Goal: Information Seeking & Learning: Learn about a topic

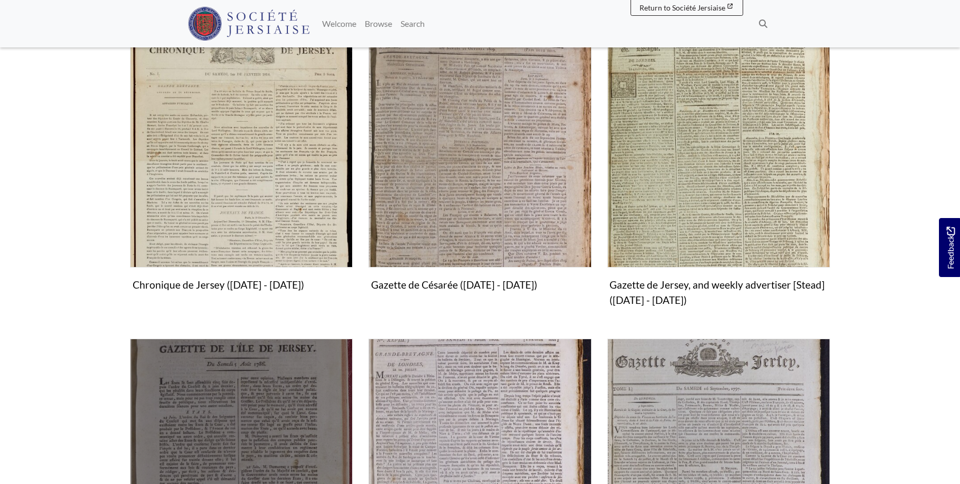
scroll to position [483, 0]
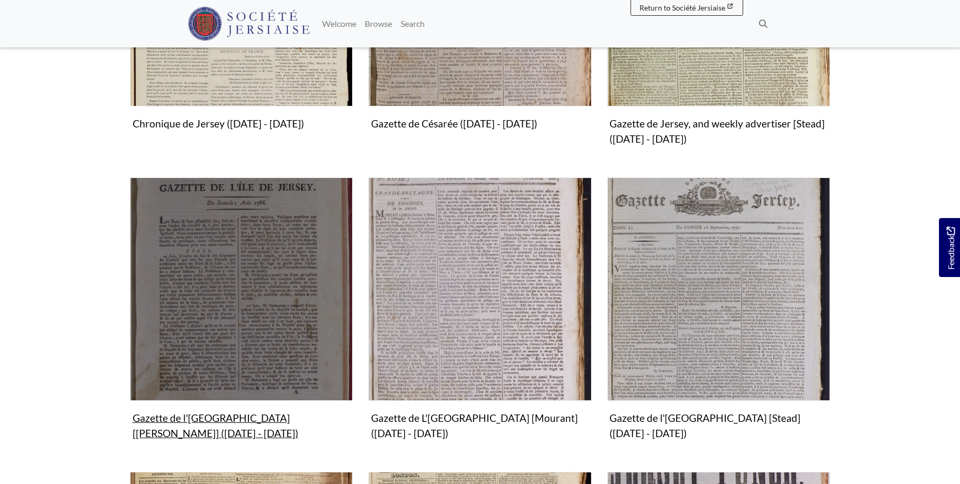
click at [226, 329] on img "Subcollection" at bounding box center [241, 288] width 223 height 223
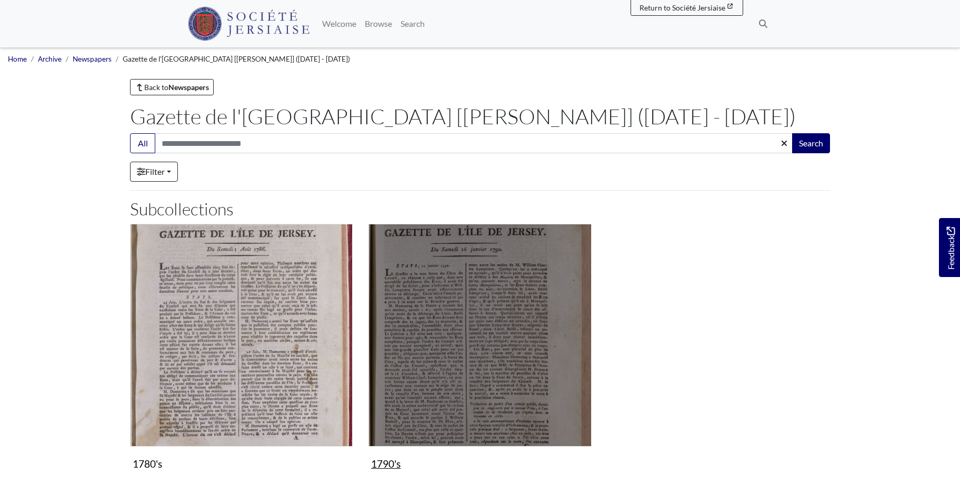
click at [501, 370] on img "Subcollection" at bounding box center [480, 335] width 223 height 223
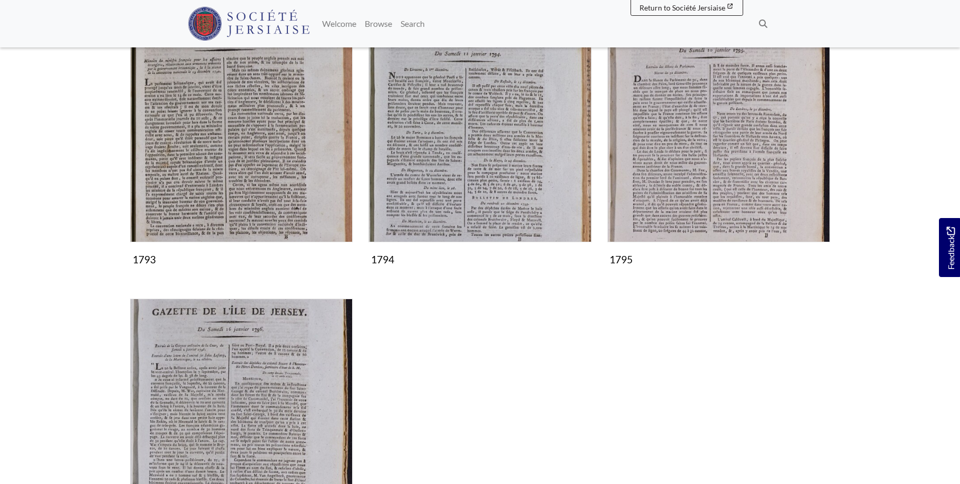
scroll to position [644, 0]
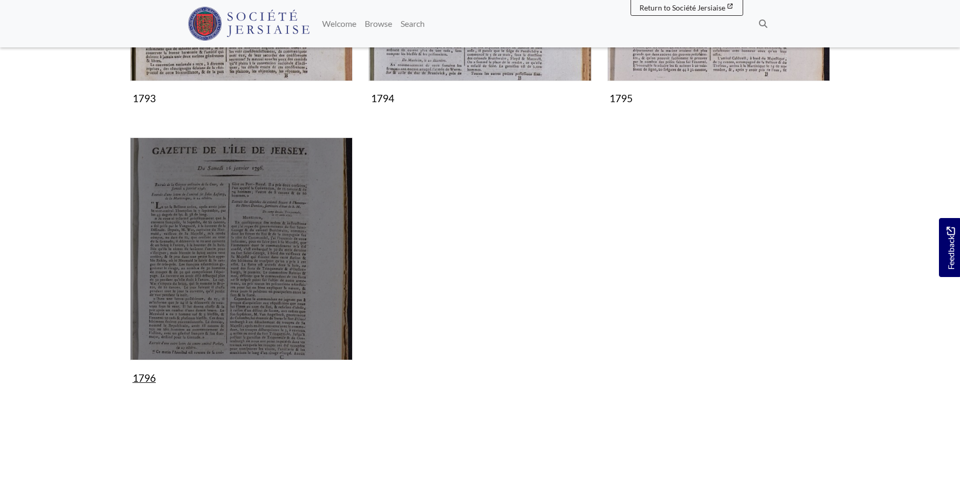
click at [229, 256] on img "Subcollection" at bounding box center [241, 248] width 223 height 223
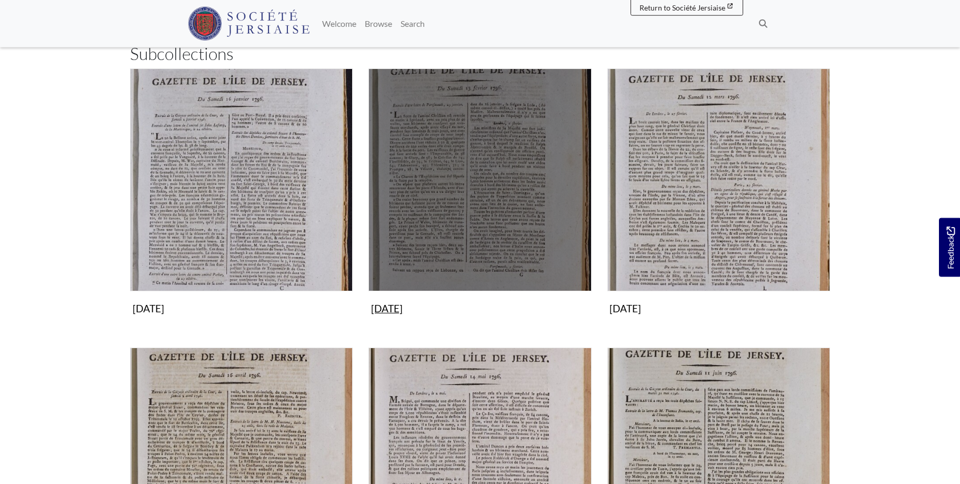
scroll to position [161, 0]
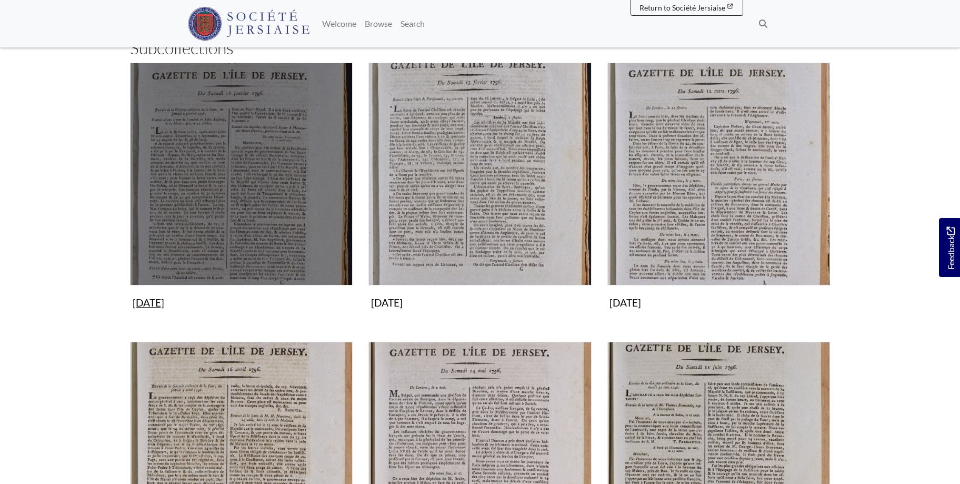
click at [241, 211] on img "Subcollection" at bounding box center [241, 174] width 223 height 223
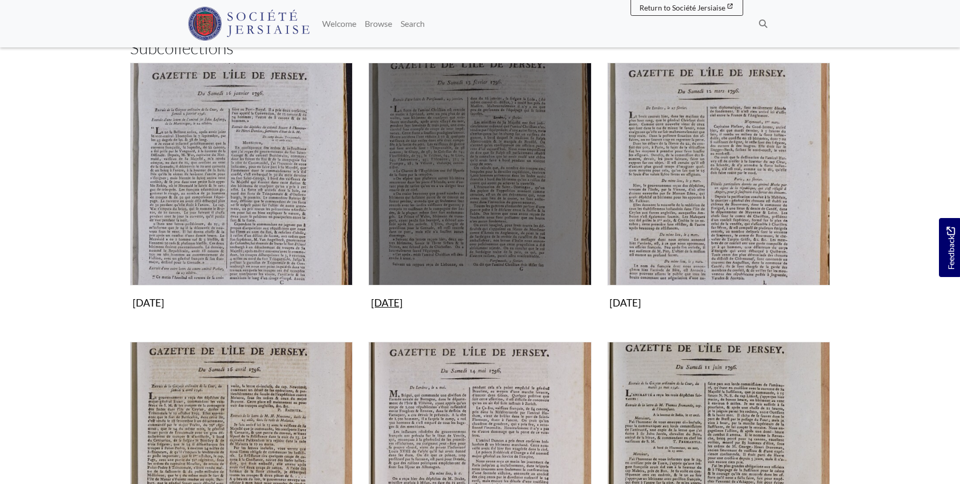
click at [471, 142] on img "Subcollection" at bounding box center [480, 174] width 223 height 223
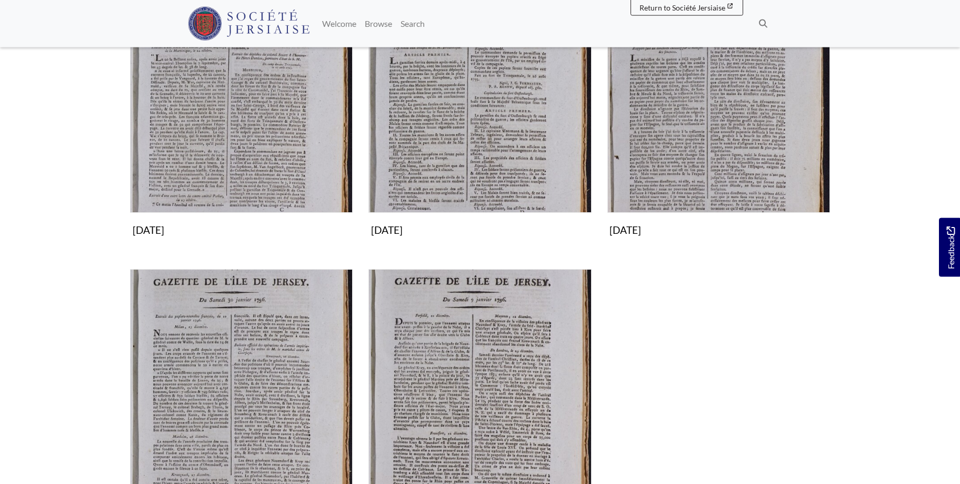
scroll to position [322, 0]
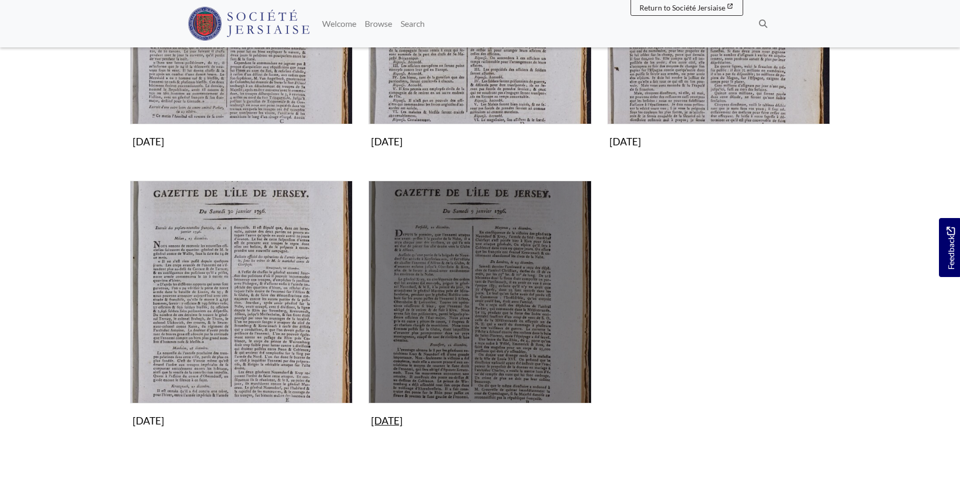
click at [489, 257] on img "Subcollection" at bounding box center [480, 292] width 223 height 223
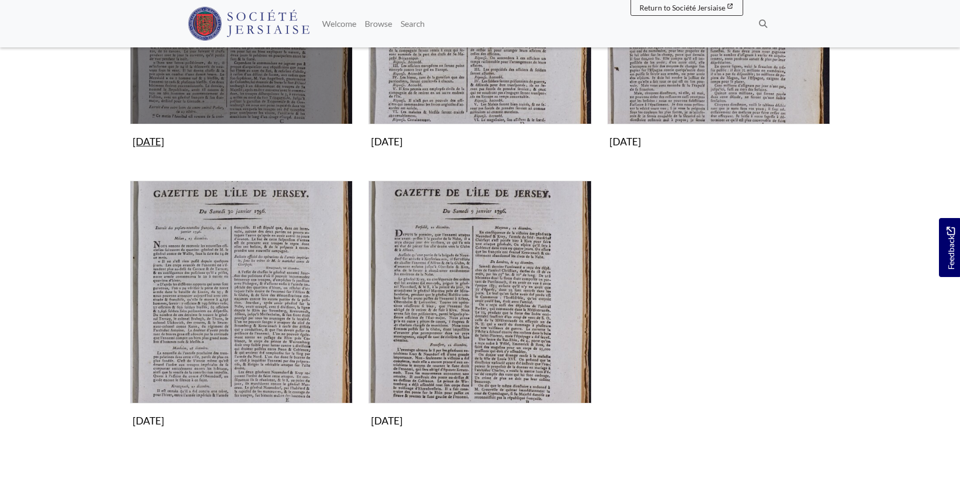
click at [228, 78] on img "Subcollection" at bounding box center [241, 13] width 223 height 223
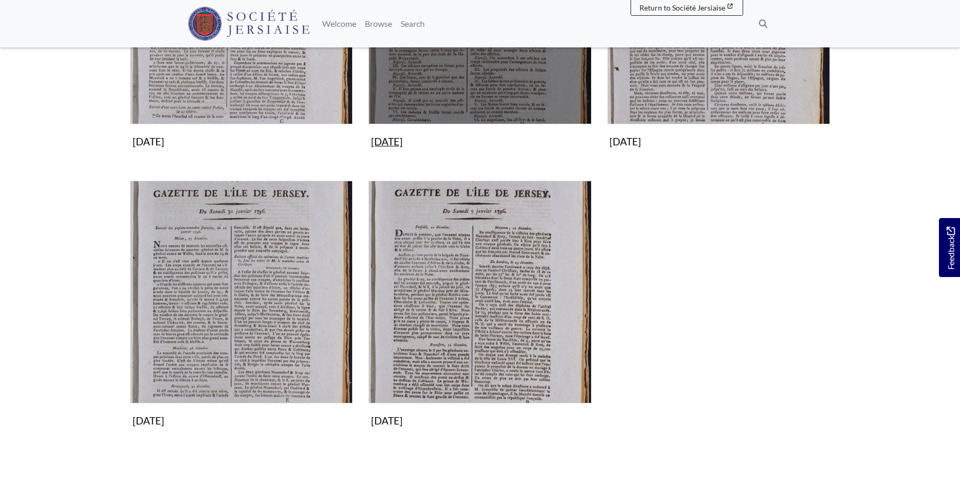
click at [489, 76] on img "Subcollection" at bounding box center [480, 13] width 223 height 223
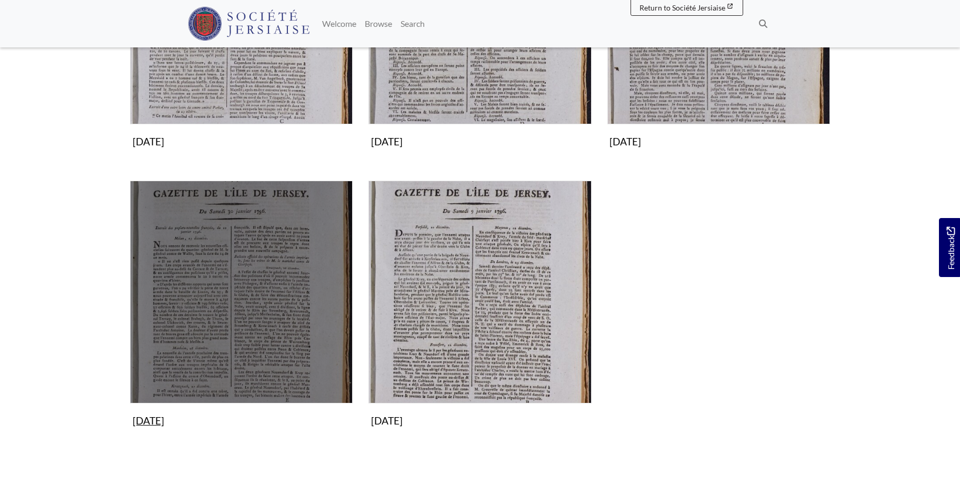
click at [275, 305] on img "Subcollection" at bounding box center [241, 292] width 223 height 223
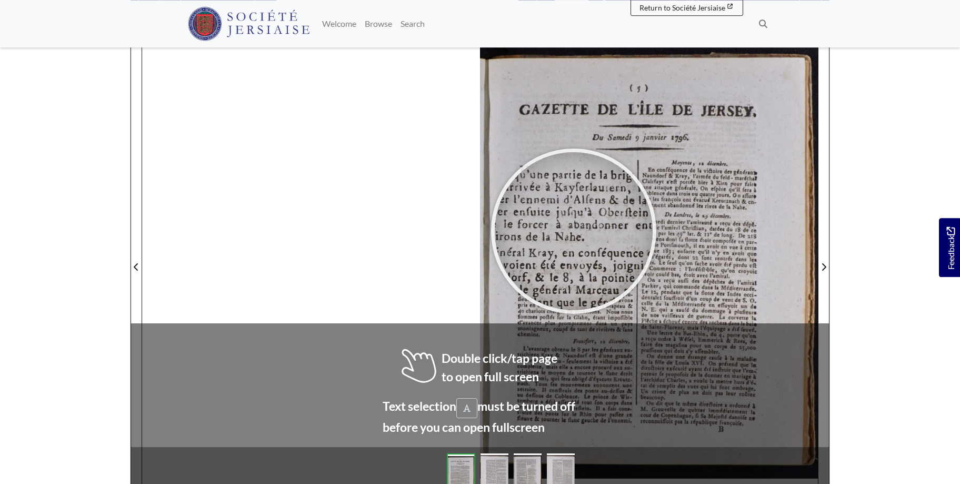
scroll to position [143, 0]
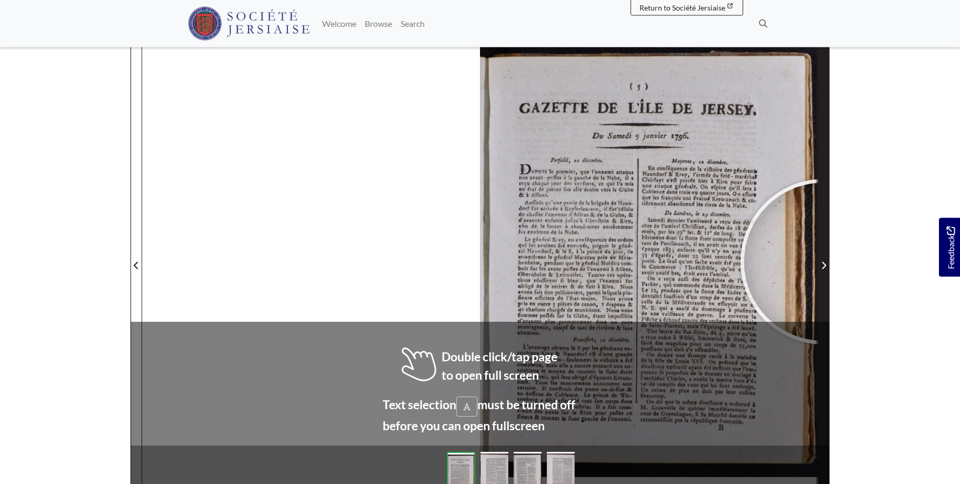
click at [824, 262] on icon "Next Page" at bounding box center [823, 265] width 5 height 8
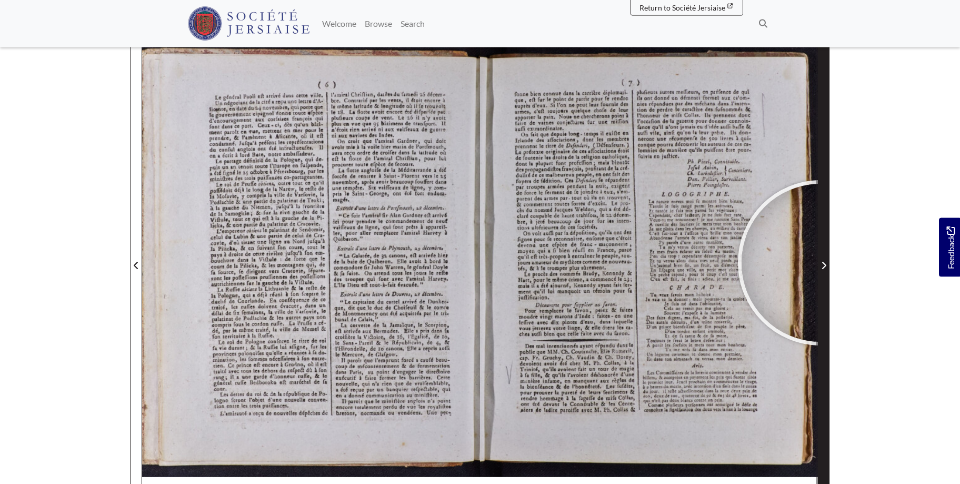
click at [821, 263] on span "Next Page" at bounding box center [824, 265] width 11 height 13
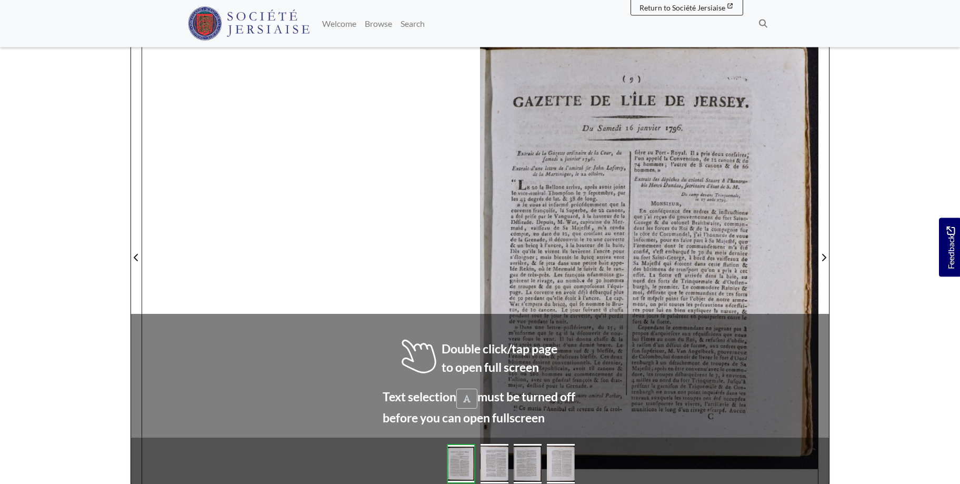
scroll to position [169, 0]
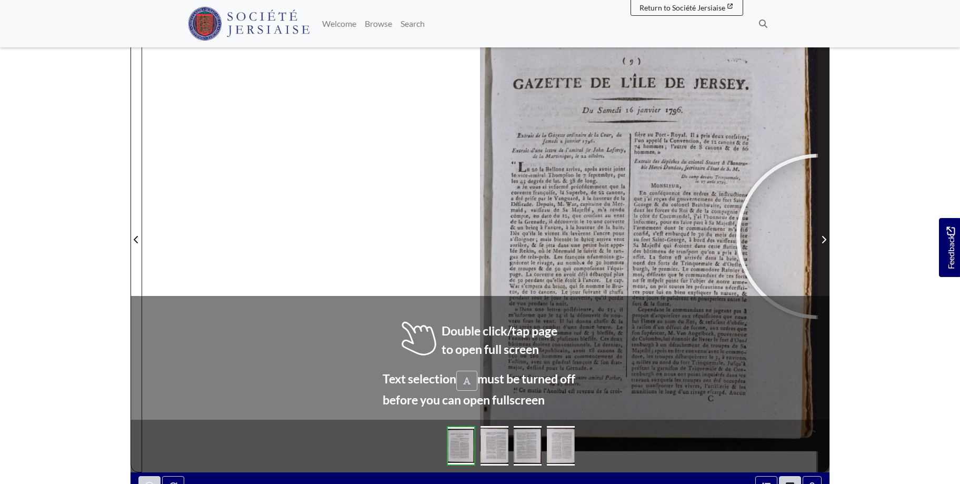
click at [819, 236] on span "Next Page" at bounding box center [824, 239] width 11 height 13
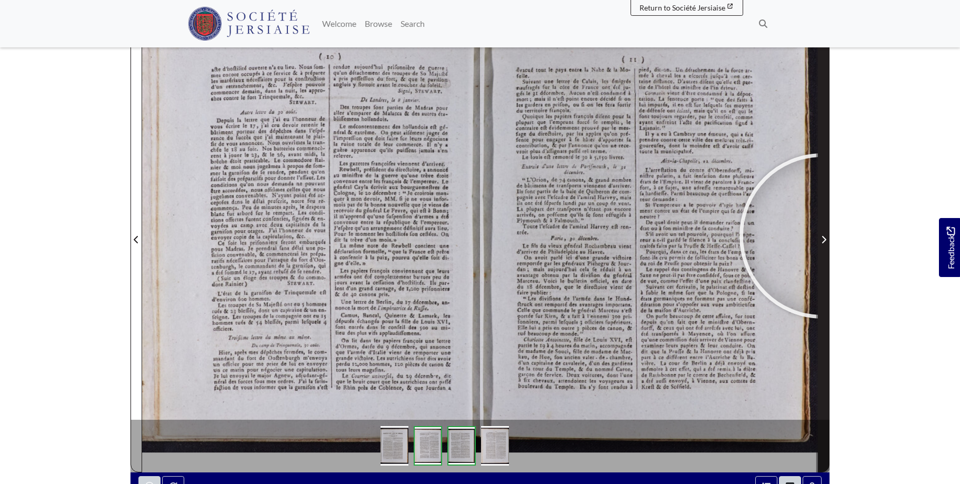
click at [822, 236] on icon "Next Page" at bounding box center [823, 239] width 5 height 8
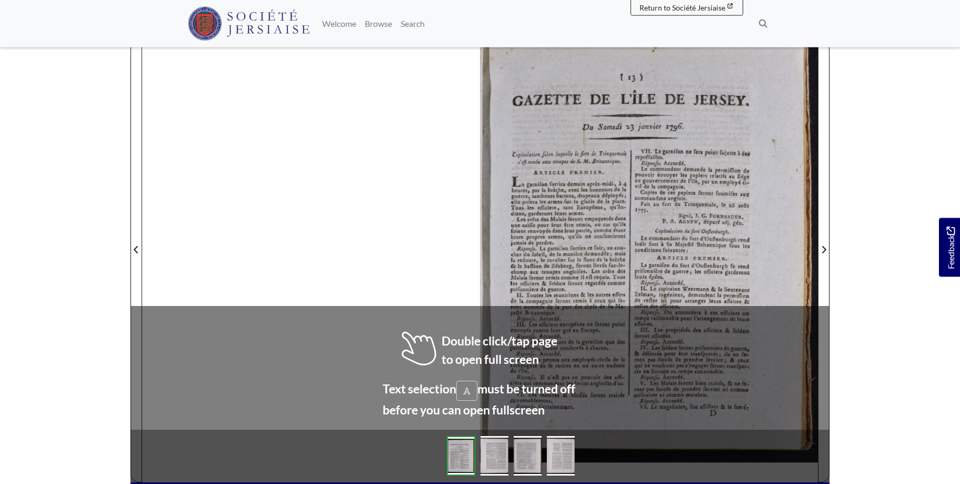
scroll to position [161, 0]
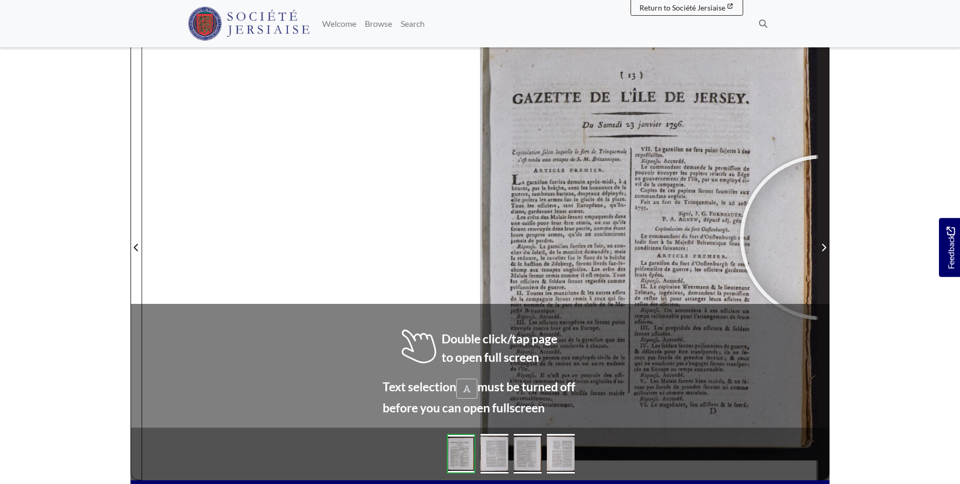
click at [823, 237] on span "Next Page" at bounding box center [824, 241] width 11 height 477
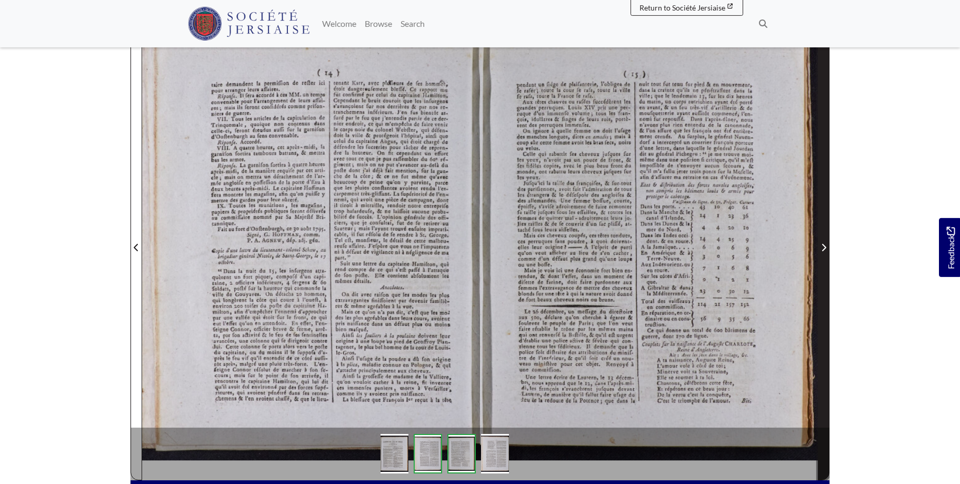
click at [821, 242] on span "Next Page" at bounding box center [824, 247] width 11 height 13
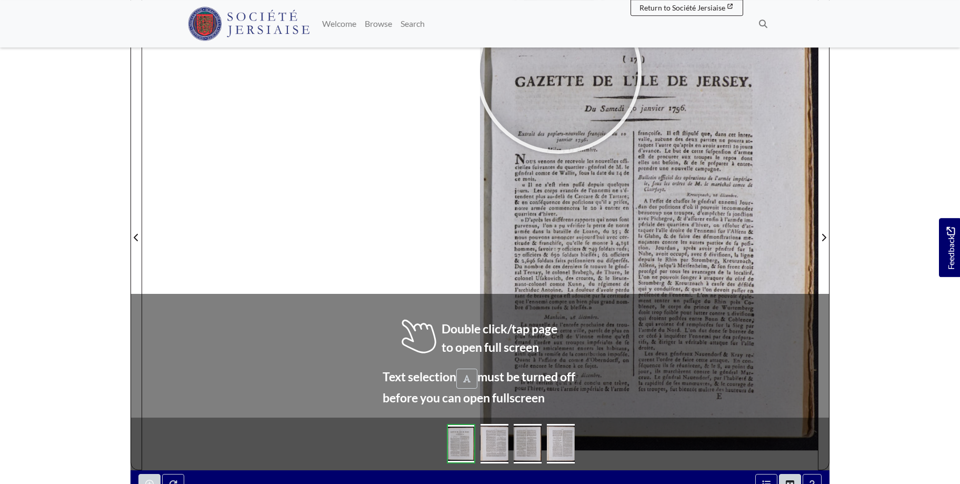
scroll to position [173, 0]
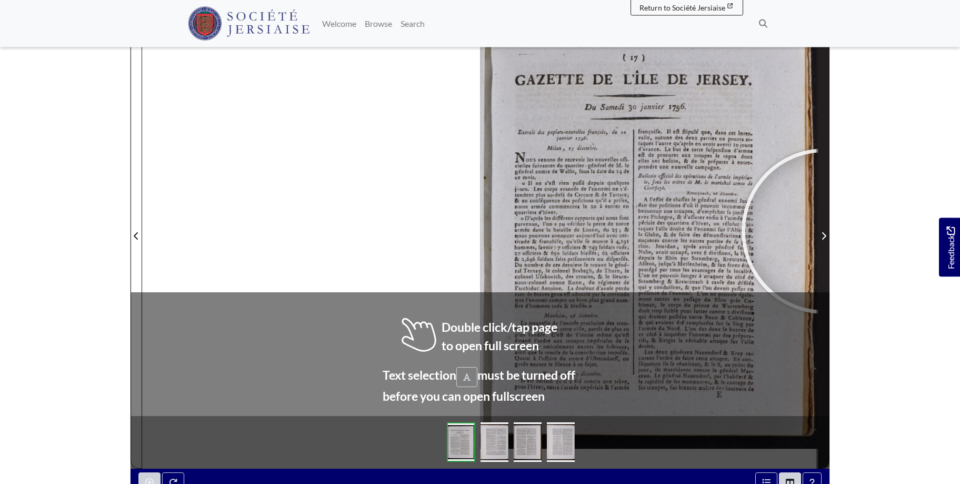
click at [825, 231] on span "Next Page" at bounding box center [824, 236] width 11 height 13
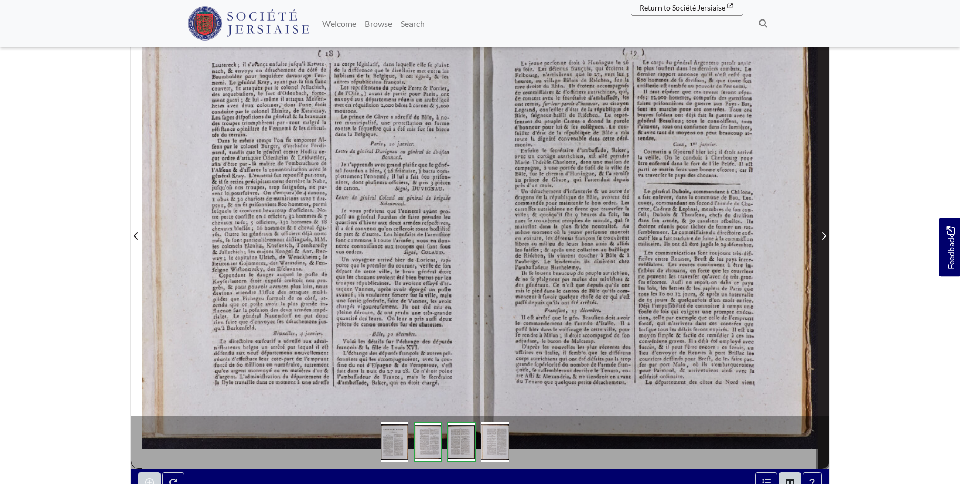
click at [825, 231] on span "Next Page" at bounding box center [824, 236] width 11 height 13
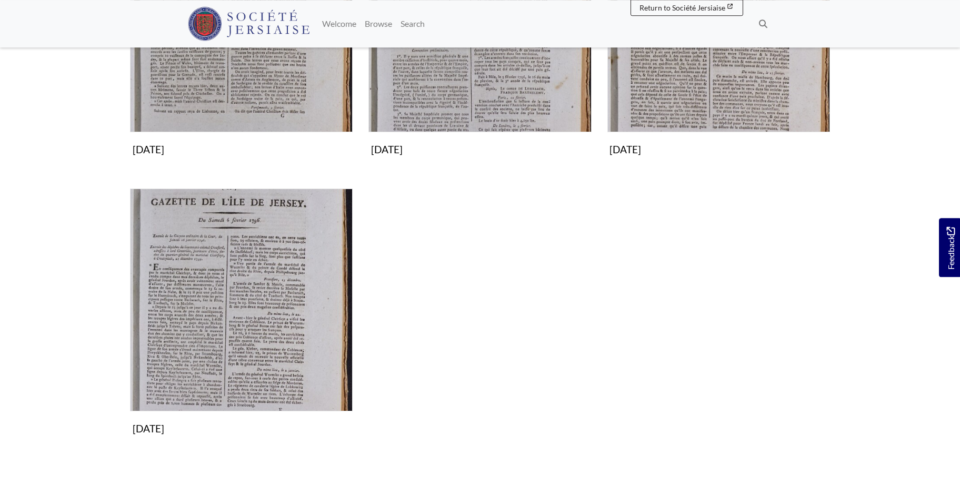
scroll to position [322, 0]
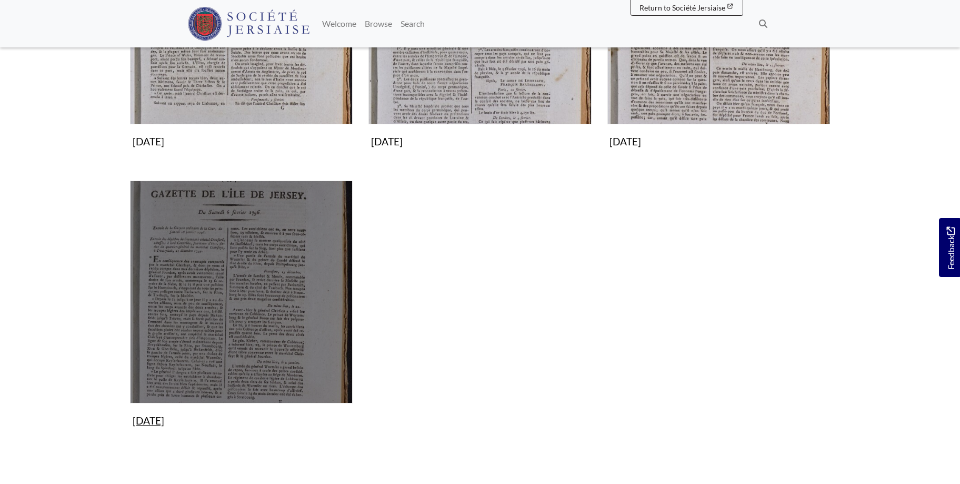
click at [289, 318] on img "Subcollection" at bounding box center [241, 292] width 223 height 223
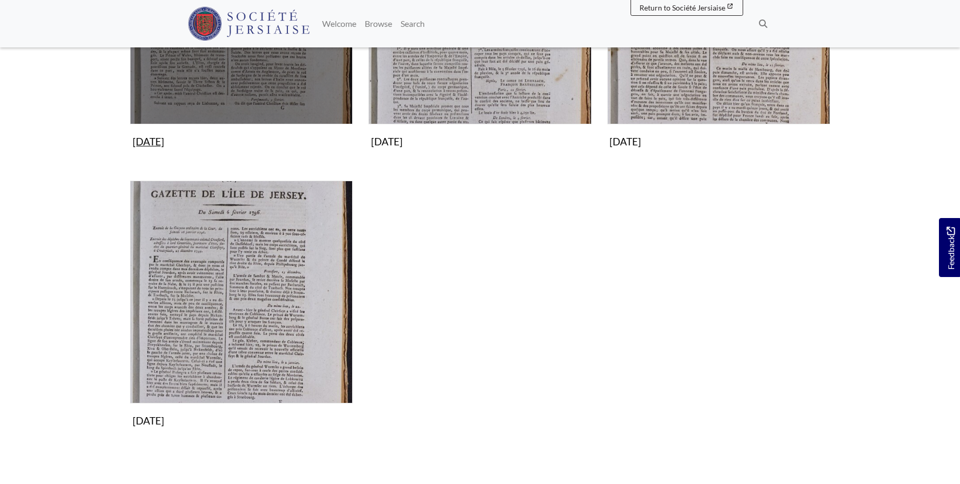
click at [304, 78] on img "Subcollection" at bounding box center [241, 13] width 223 height 223
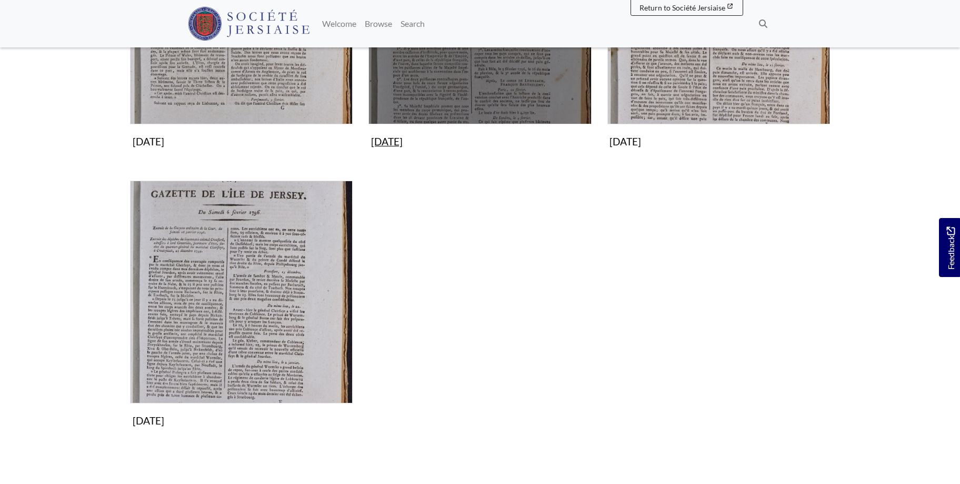
click at [505, 89] on img "Subcollection" at bounding box center [480, 13] width 223 height 223
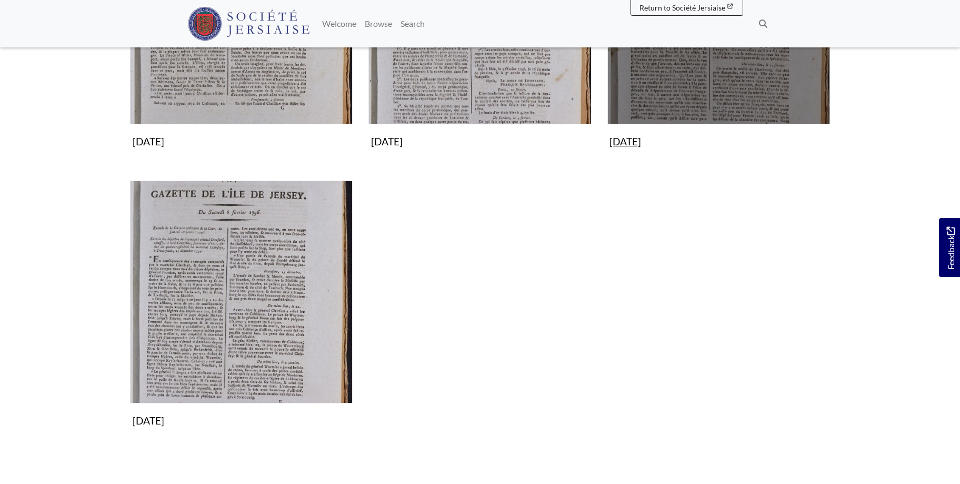
click at [724, 69] on img "Subcollection" at bounding box center [719, 13] width 223 height 223
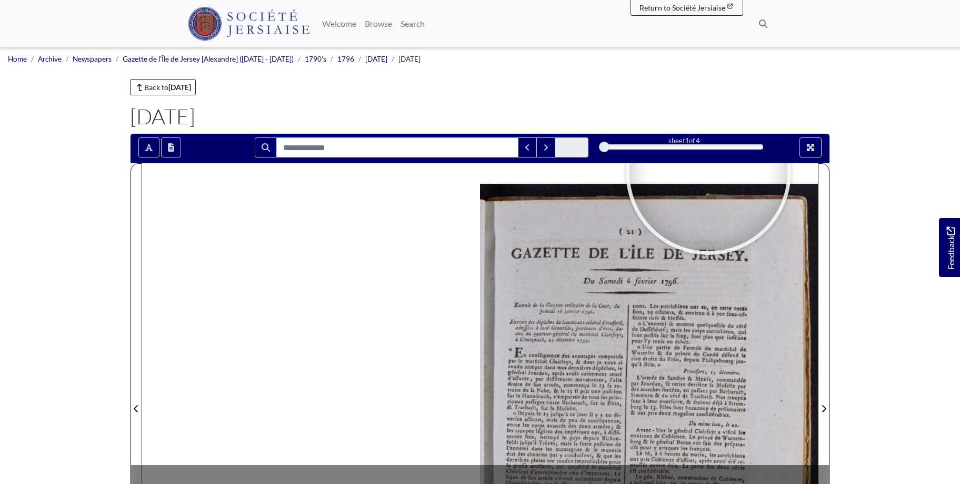
drag, startPoint x: 959, startPoint y: 76, endPoint x: 963, endPoint y: 152, distance: 75.9
click at [960, 152] on html "Menu" at bounding box center [480, 448] width 960 height 896
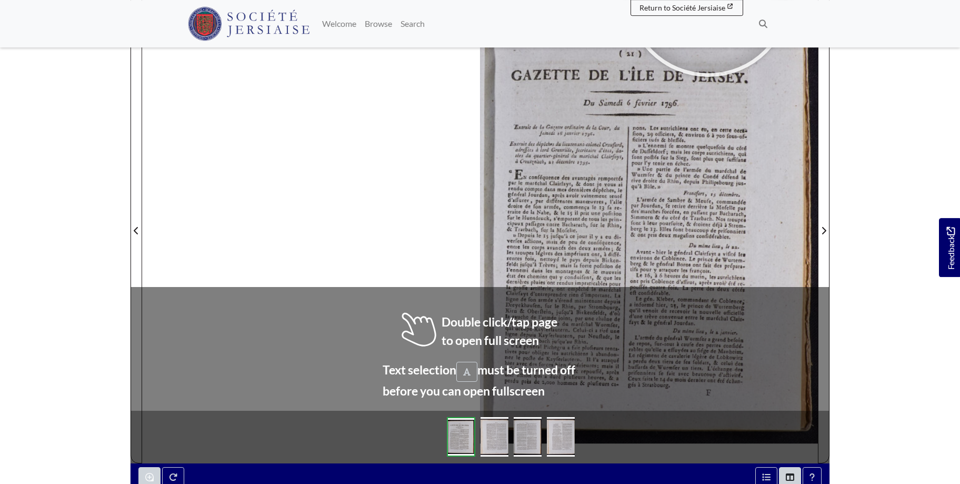
scroll to position [182, 0]
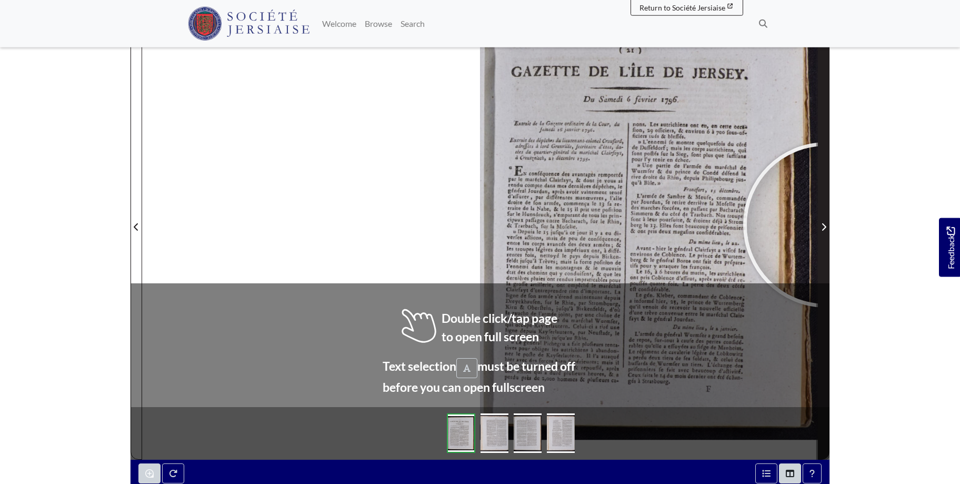
click at [826, 225] on icon "Next Page" at bounding box center [823, 227] width 5 height 8
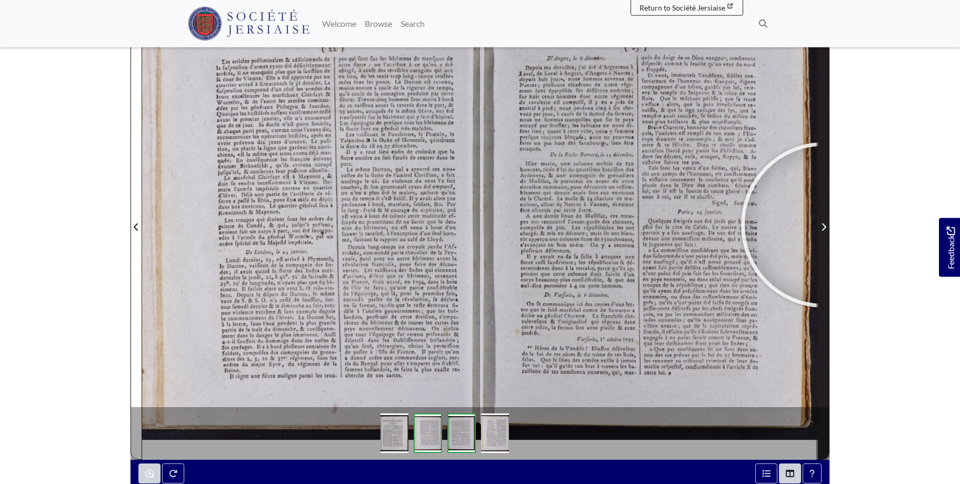
click at [824, 225] on icon "Next Page" at bounding box center [824, 226] width 4 height 7
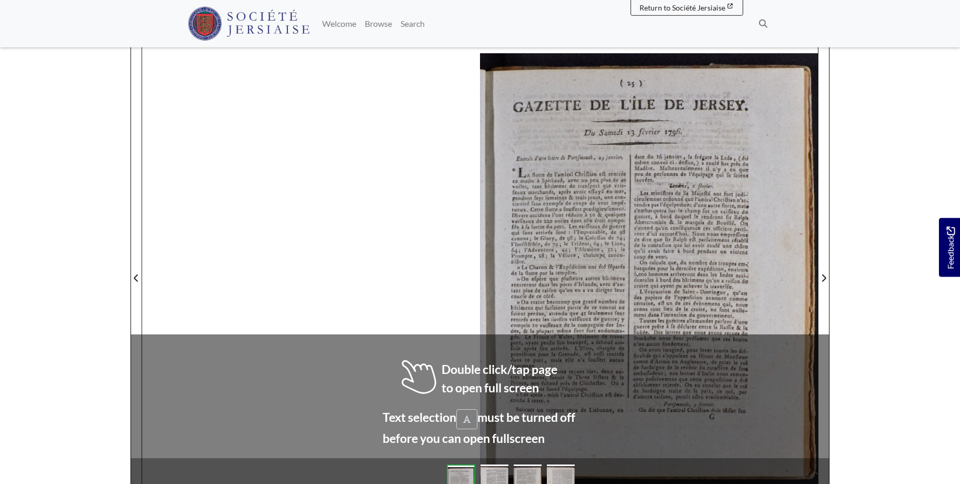
scroll to position [170, 0]
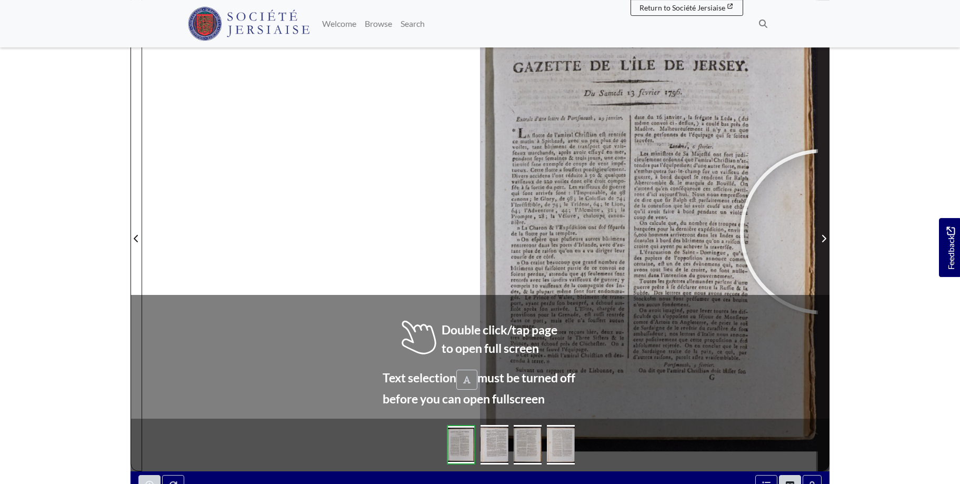
click at [823, 232] on span "Next Page" at bounding box center [824, 232] width 11 height 477
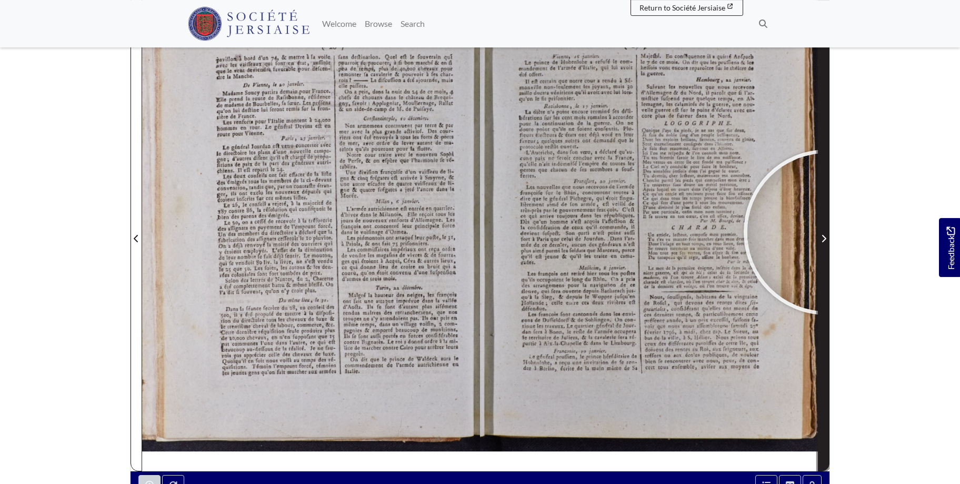
click at [827, 232] on span "Next Page" at bounding box center [824, 232] width 11 height 477
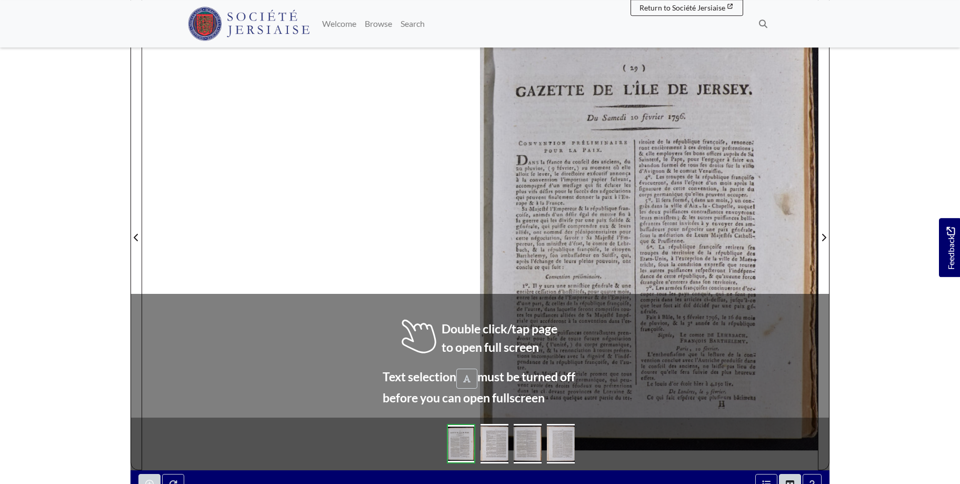
scroll to position [175, 0]
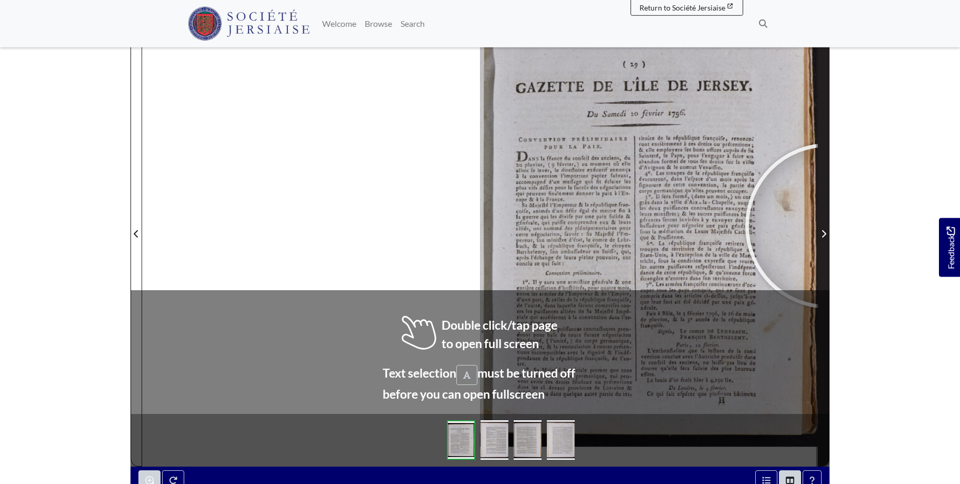
click at [828, 226] on span "Next Page" at bounding box center [824, 227] width 11 height 477
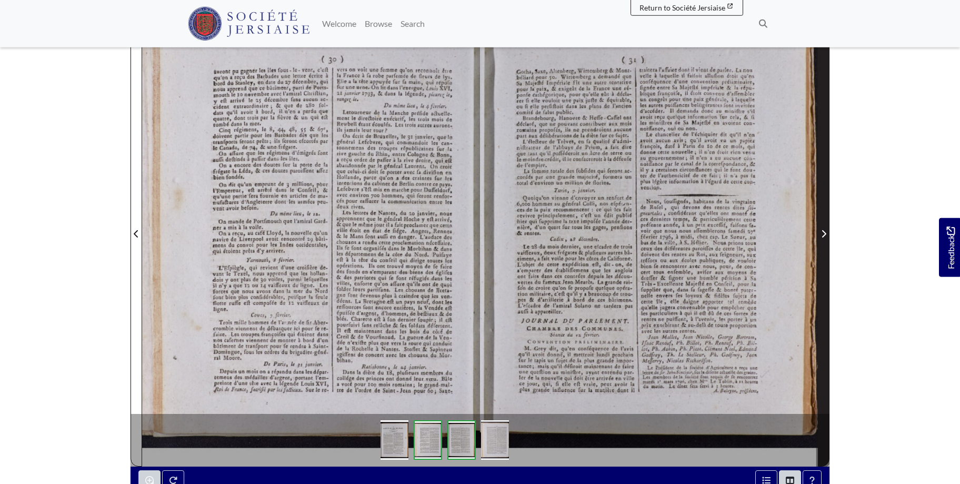
click at [819, 229] on span "Next Page" at bounding box center [824, 233] width 11 height 13
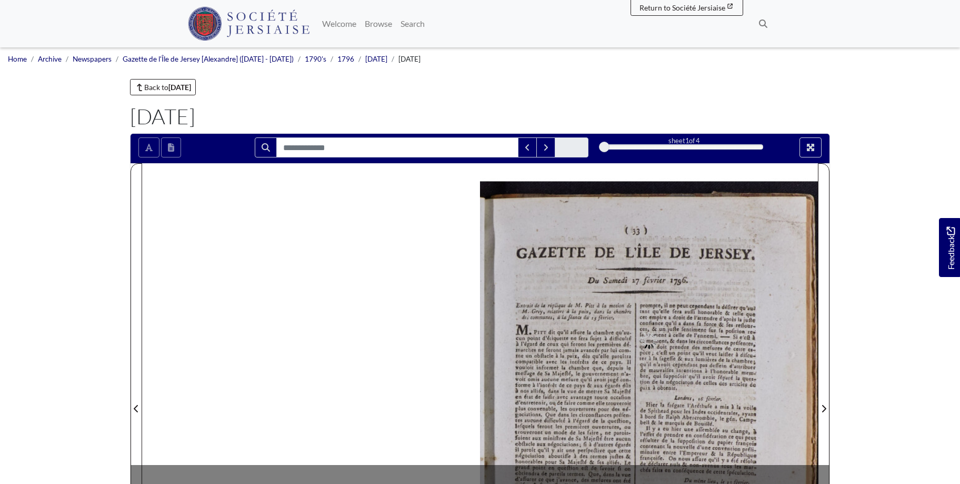
scroll to position [155, 0]
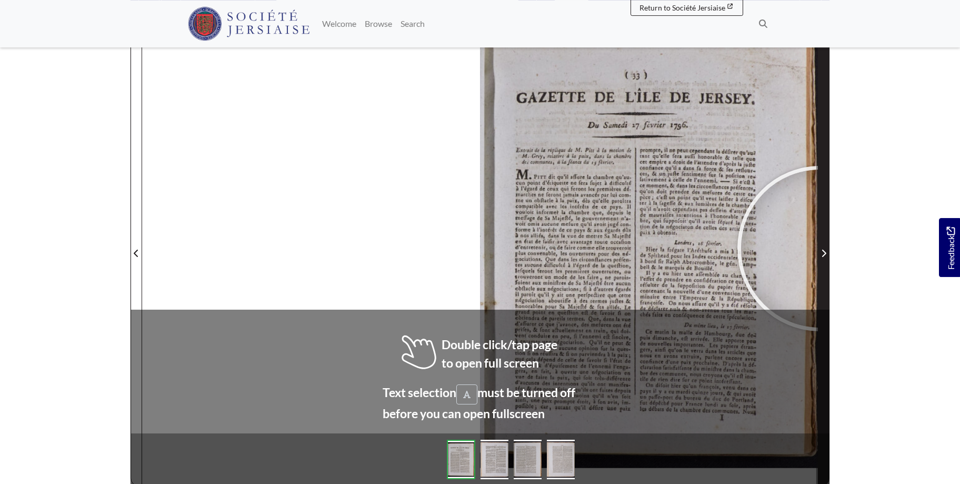
click at [820, 249] on span "Next Page" at bounding box center [824, 253] width 11 height 13
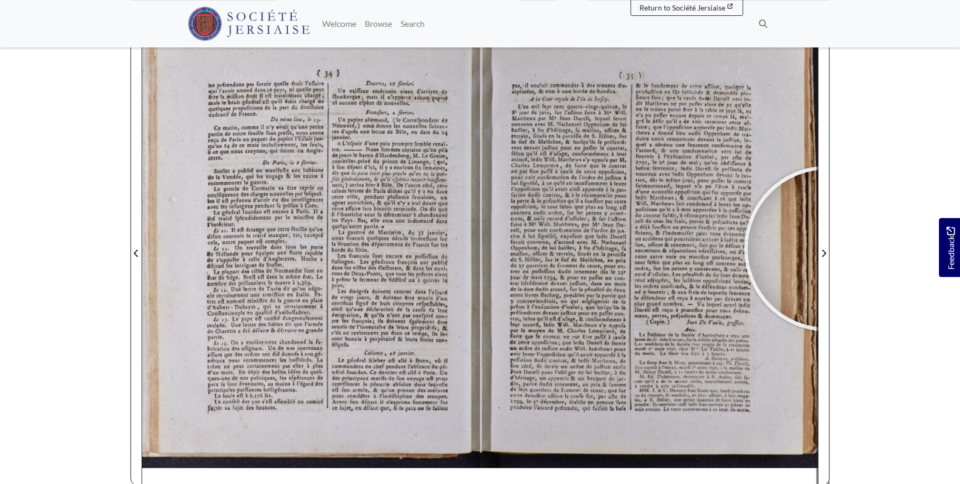
drag, startPoint x: 826, startPoint y: 248, endPoint x: 830, endPoint y: 252, distance: 6.0
click at [830, 252] on section "Loading sheet 2 of 4 2 *" at bounding box center [480, 247] width 716 height 538
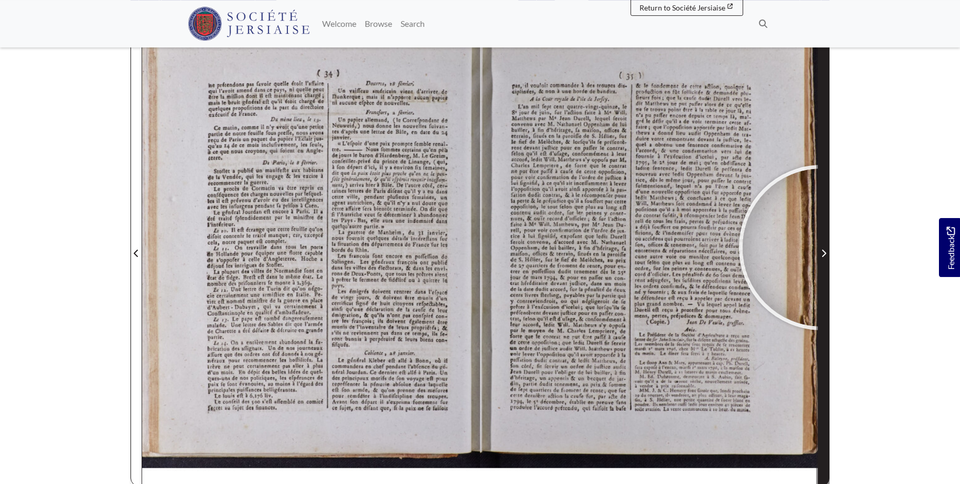
click at [822, 247] on span "Next Page" at bounding box center [824, 253] width 11 height 13
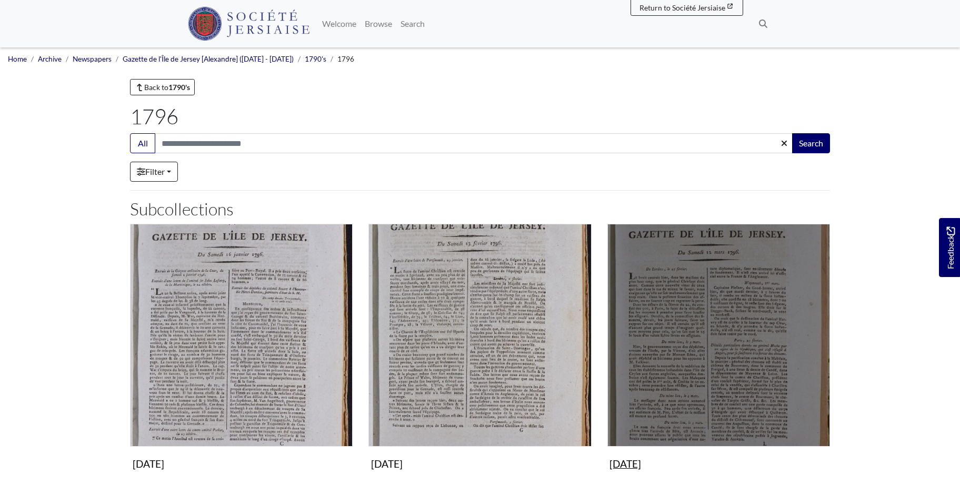
click at [725, 234] on img "Subcollection" at bounding box center [719, 335] width 223 height 223
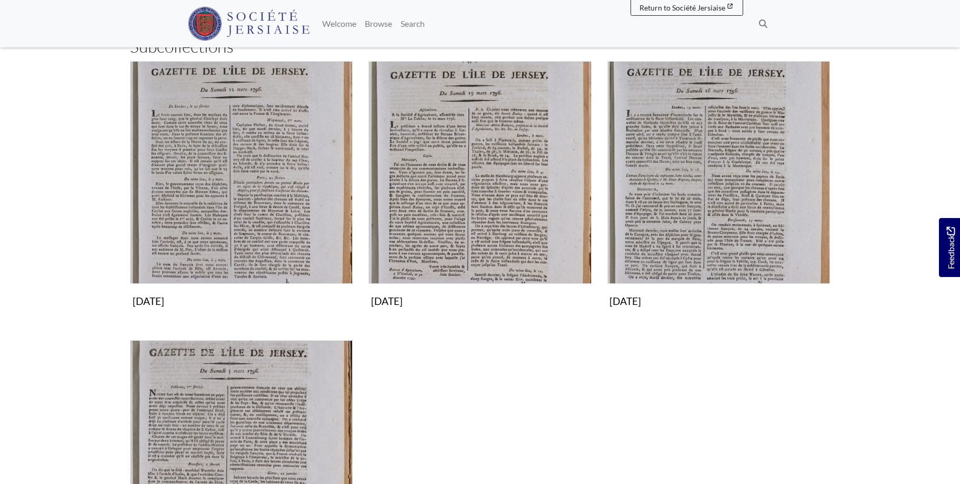
scroll to position [376, 0]
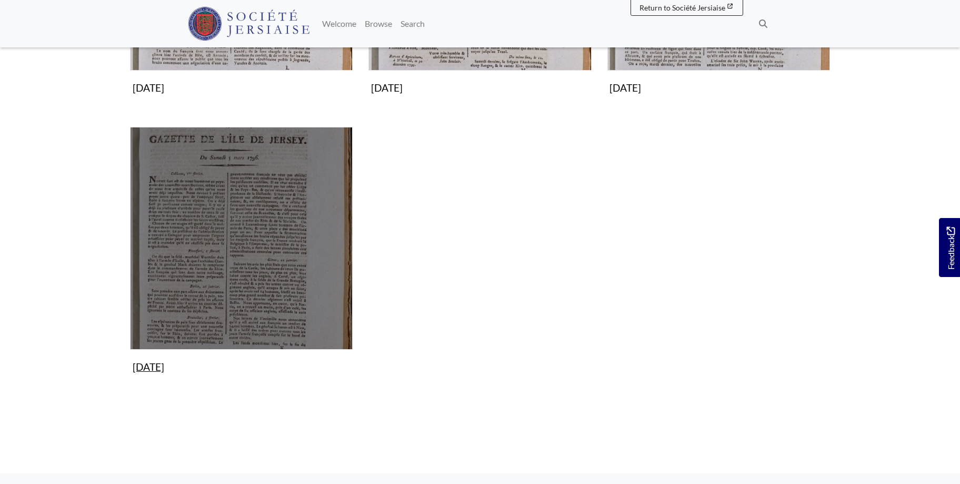
drag, startPoint x: 236, startPoint y: 261, endPoint x: 291, endPoint y: 244, distance: 57.3
click at [236, 260] on img "Subcollection" at bounding box center [241, 238] width 223 height 223
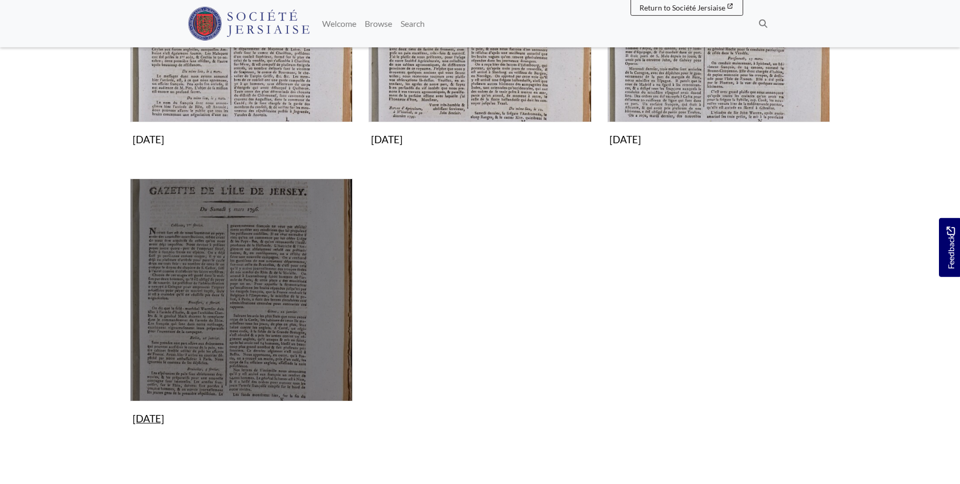
scroll to position [215, 0]
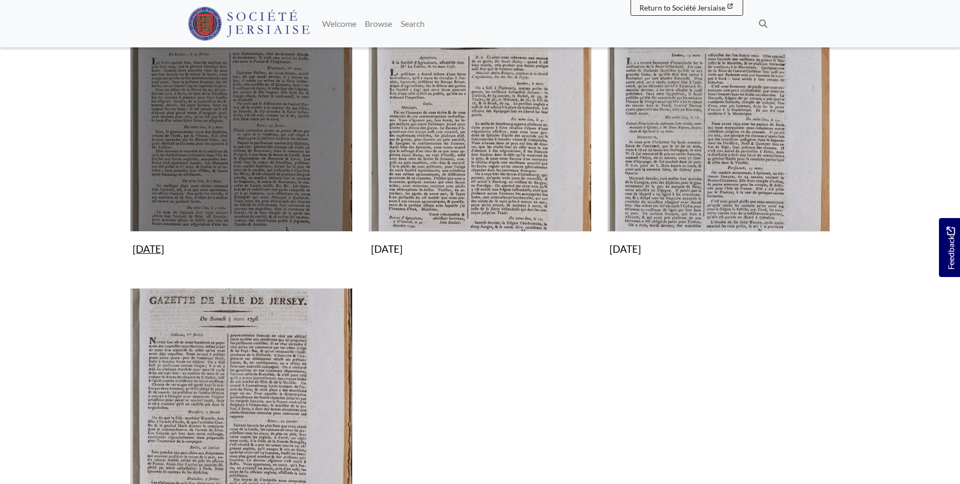
click at [255, 134] on img "Subcollection" at bounding box center [241, 120] width 223 height 223
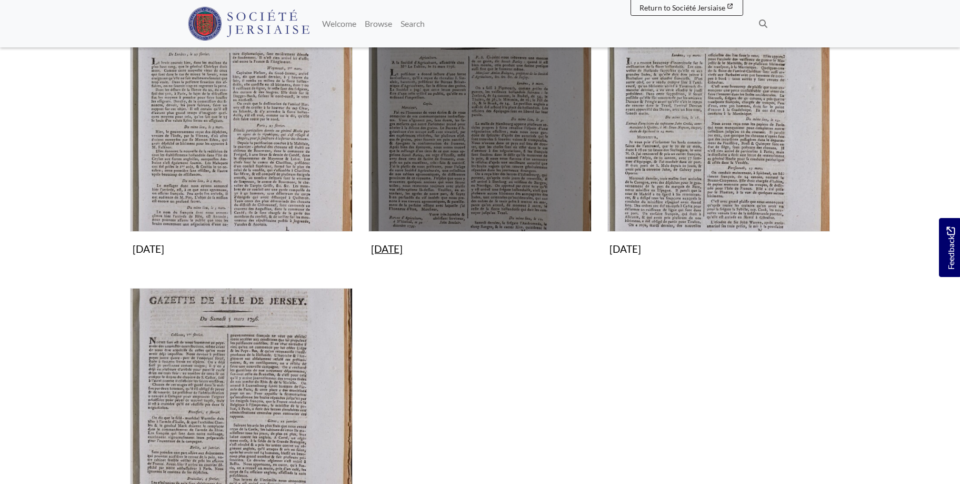
click at [486, 113] on img "Subcollection" at bounding box center [480, 120] width 223 height 223
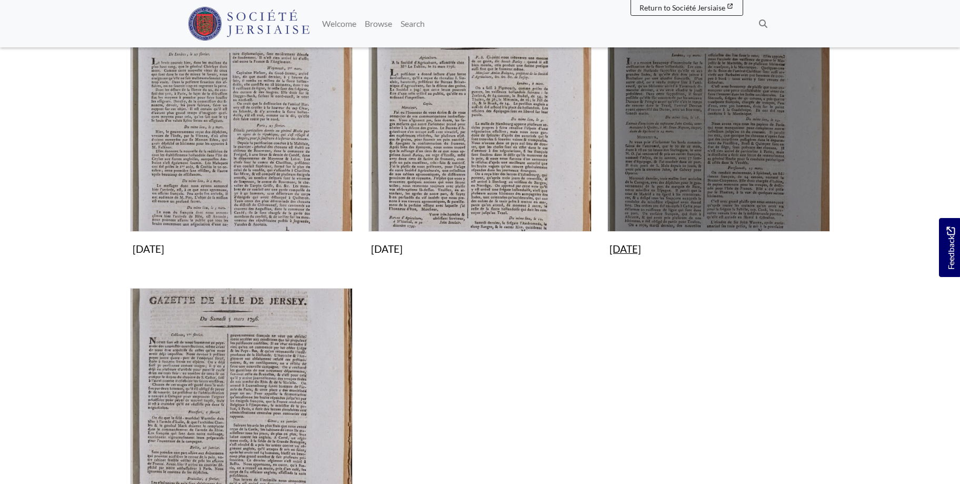
click at [726, 121] on img "Subcollection" at bounding box center [719, 120] width 223 height 223
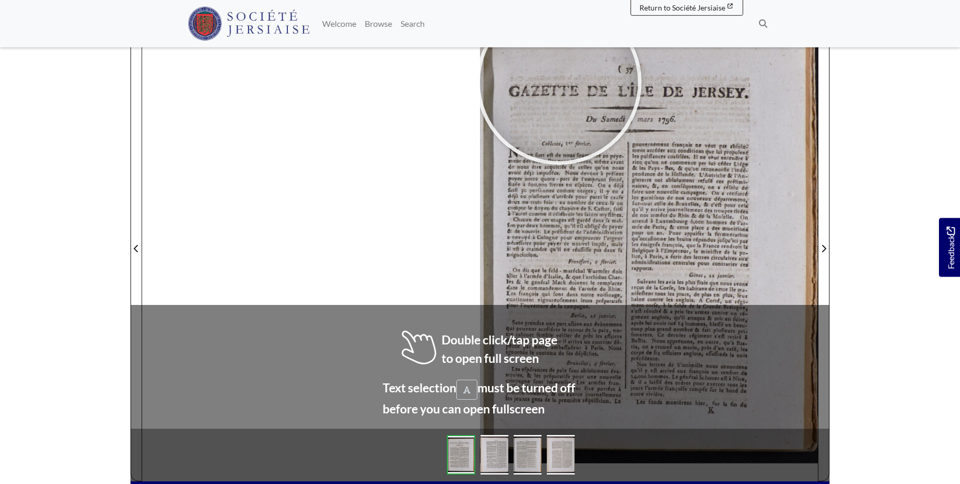
scroll to position [172, 0]
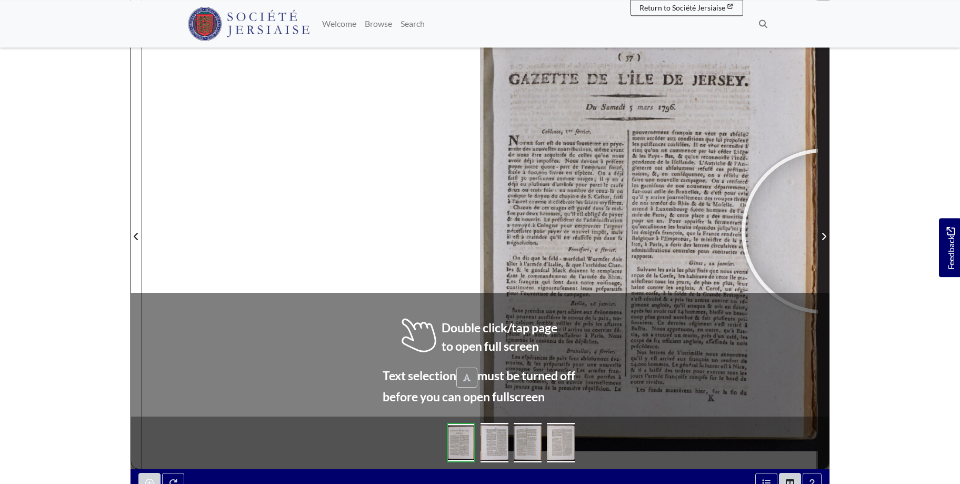
click at [825, 231] on span "Next Page" at bounding box center [824, 236] width 11 height 13
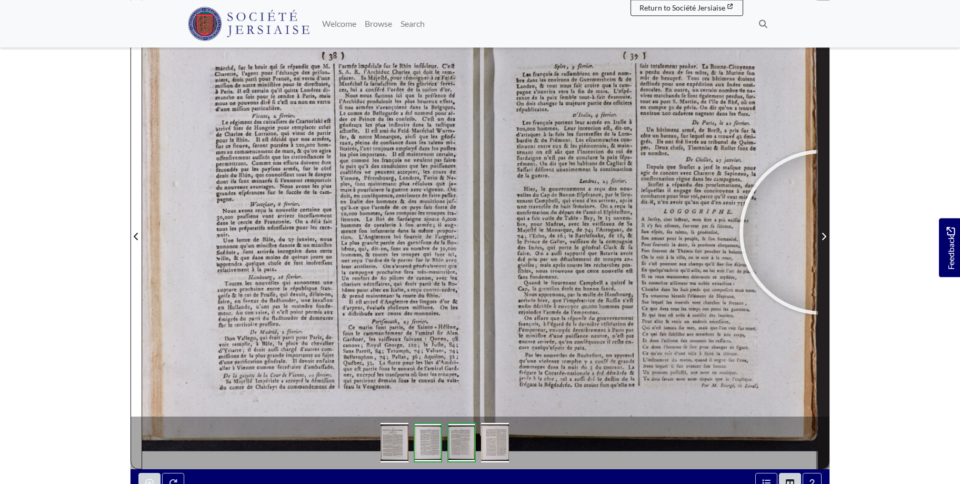
click at [822, 232] on span "Next Page" at bounding box center [824, 236] width 11 height 13
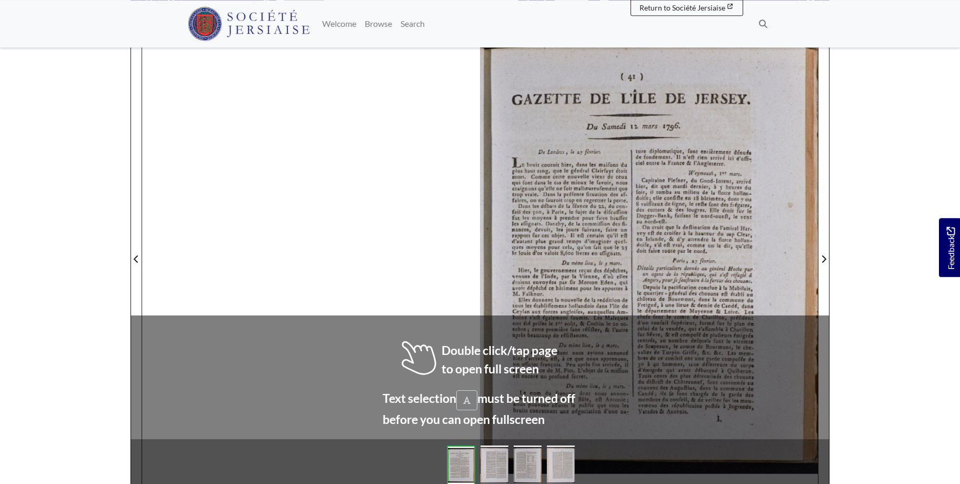
scroll to position [157, 0]
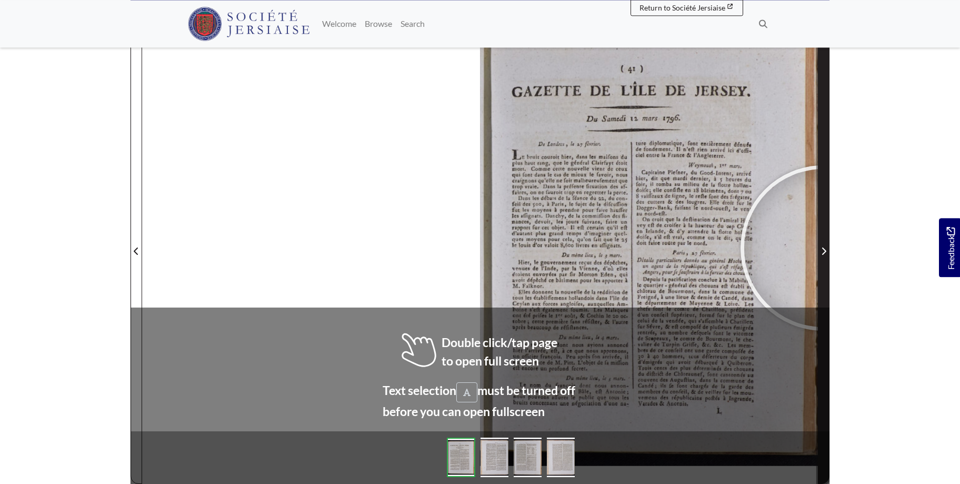
click at [824, 248] on icon "Next Page" at bounding box center [823, 251] width 5 height 8
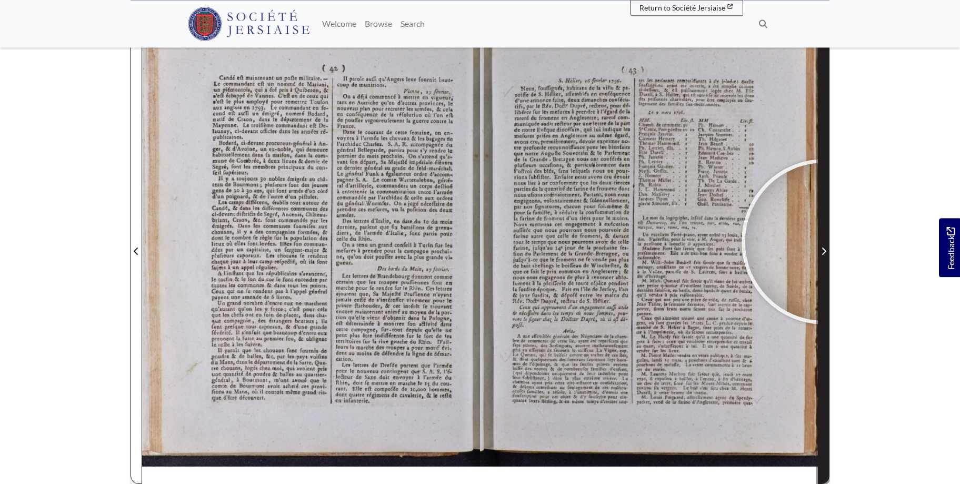
click at [825, 242] on span "Next Page" at bounding box center [824, 244] width 11 height 477
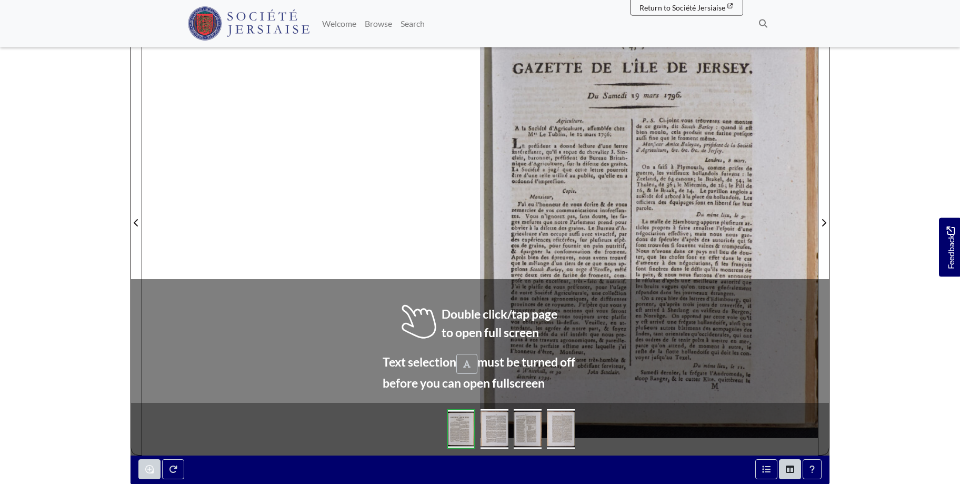
scroll to position [220, 0]
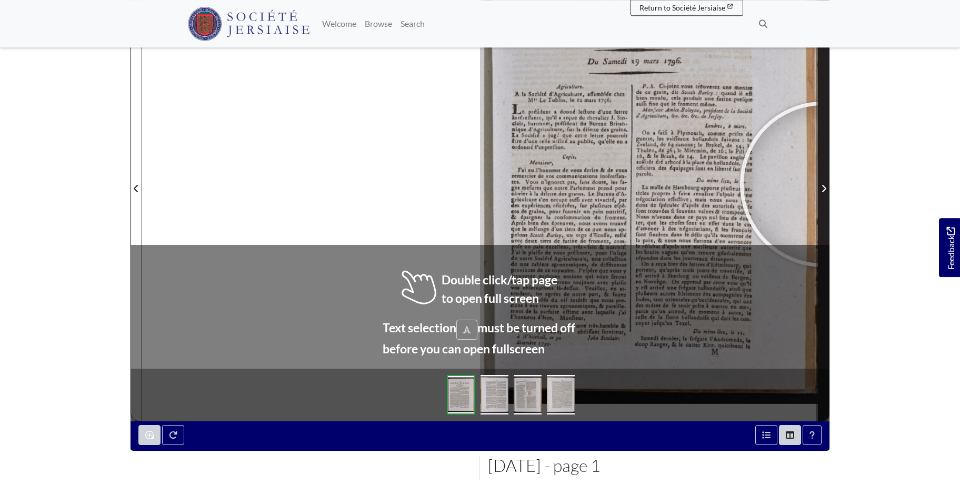
click at [822, 184] on span "Next Page" at bounding box center [824, 188] width 11 height 13
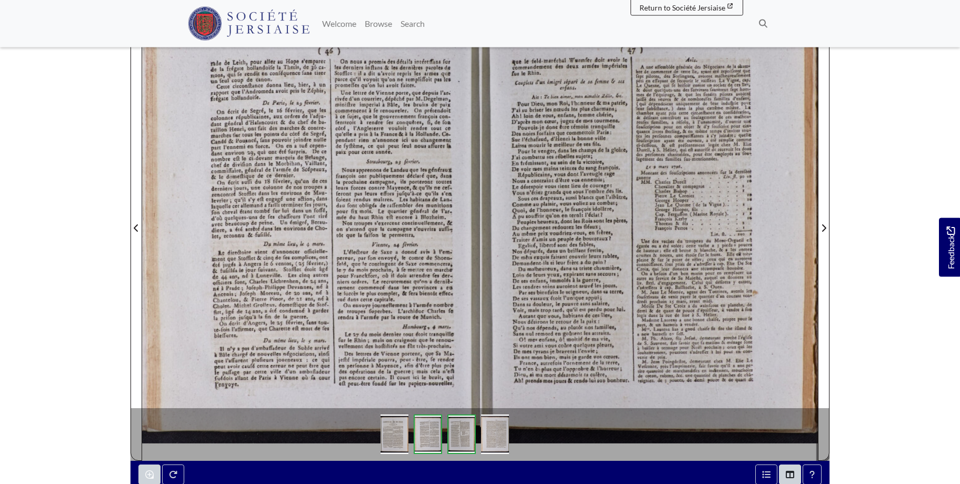
scroll to position [172, 0]
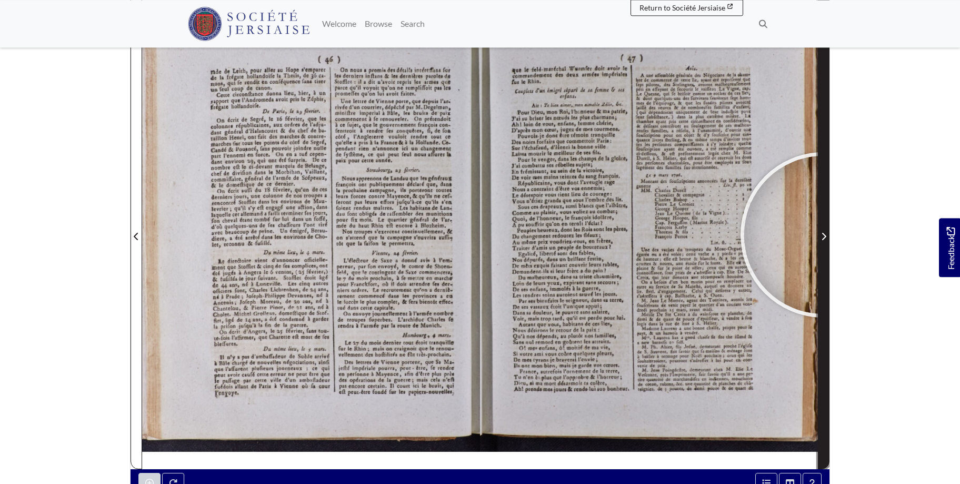
click at [824, 235] on icon "Next Page" at bounding box center [824, 236] width 4 height 7
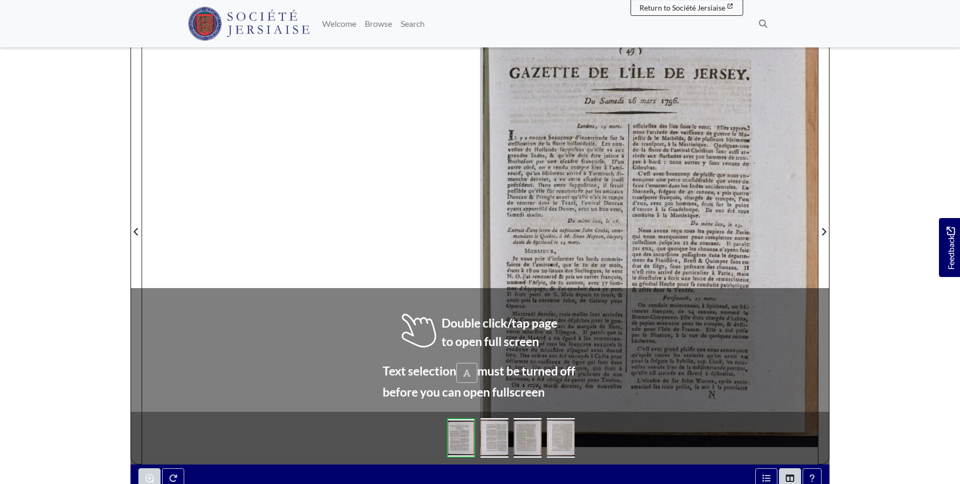
scroll to position [187, 0]
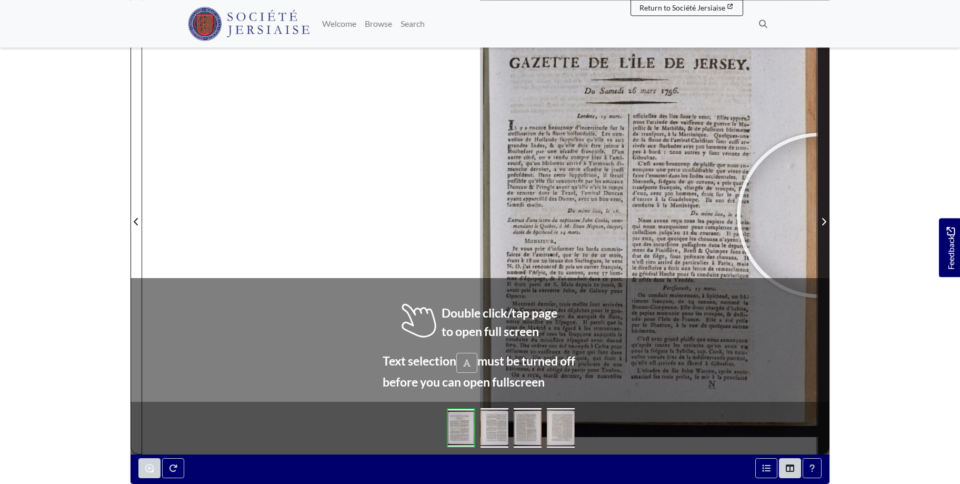
click at [820, 215] on span "Next Page" at bounding box center [824, 215] width 11 height 477
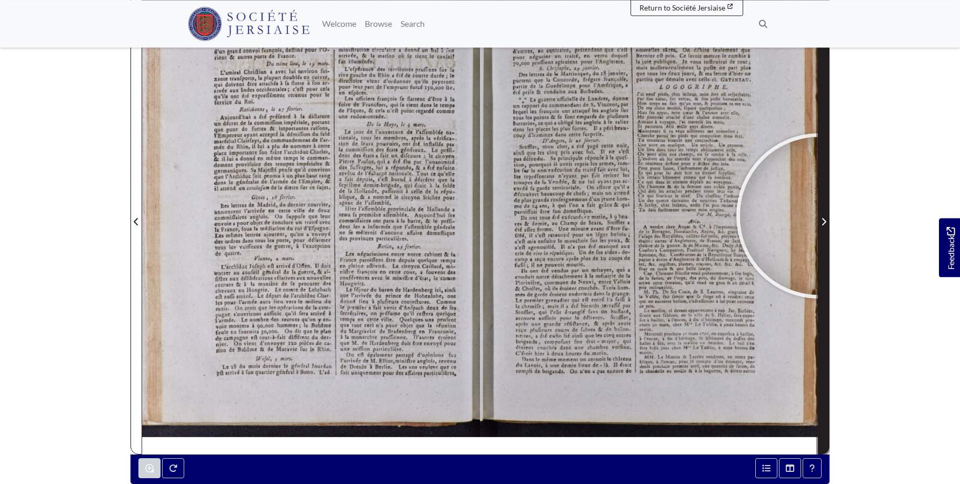
click at [819, 216] on span "Next Page" at bounding box center [824, 221] width 11 height 13
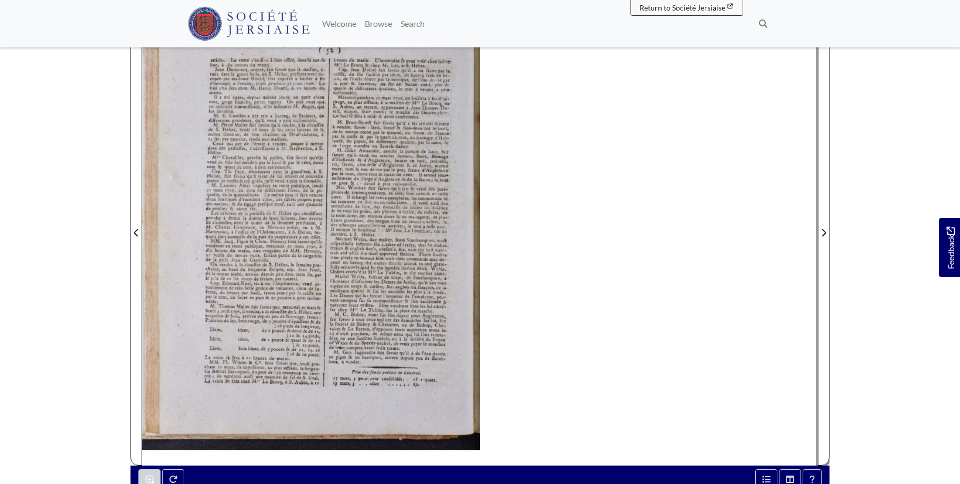
scroll to position [167, 0]
